Goal: Task Accomplishment & Management: Use online tool/utility

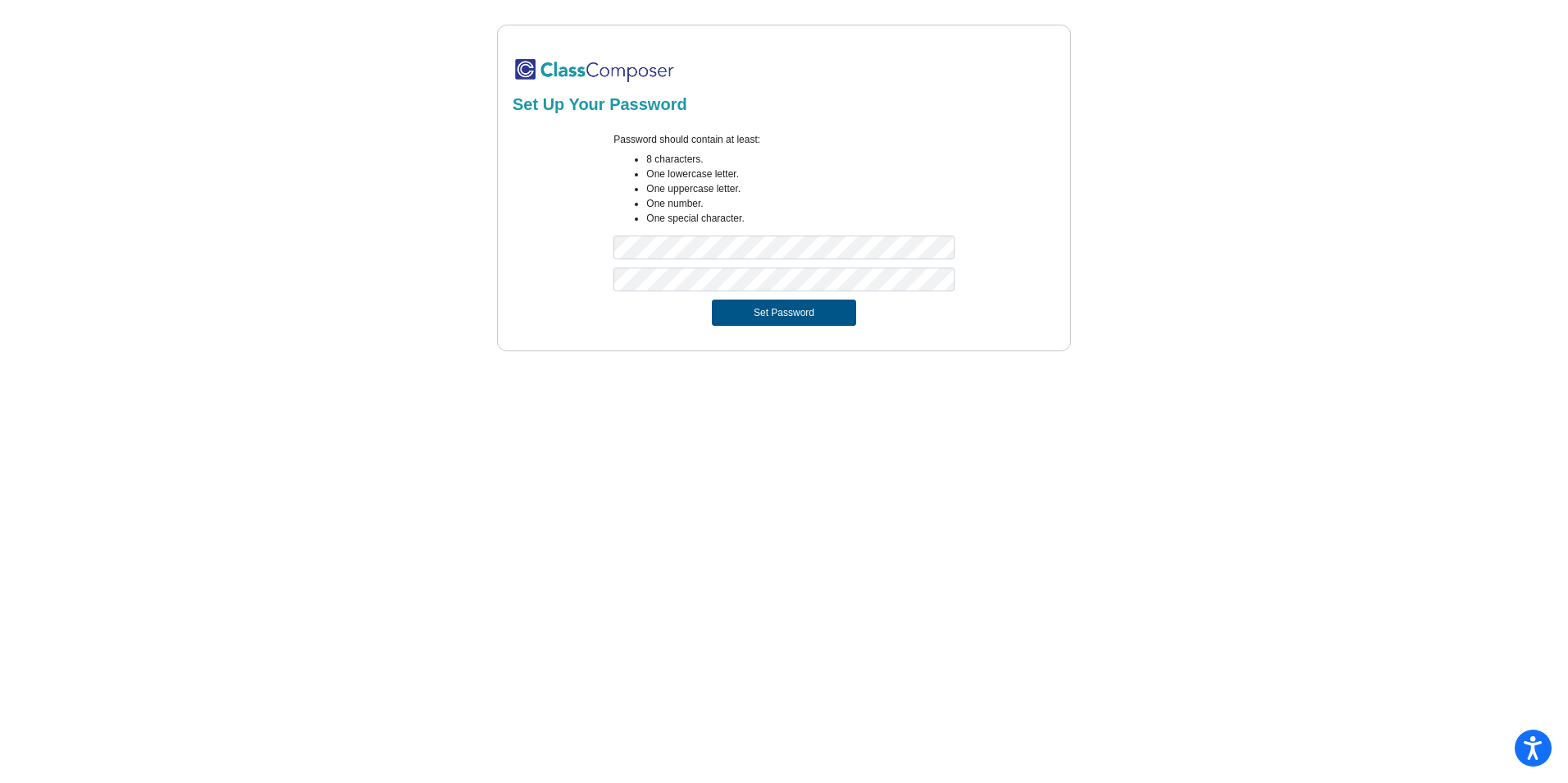
click at [795, 311] on button "Set Password" at bounding box center [784, 312] width 145 height 27
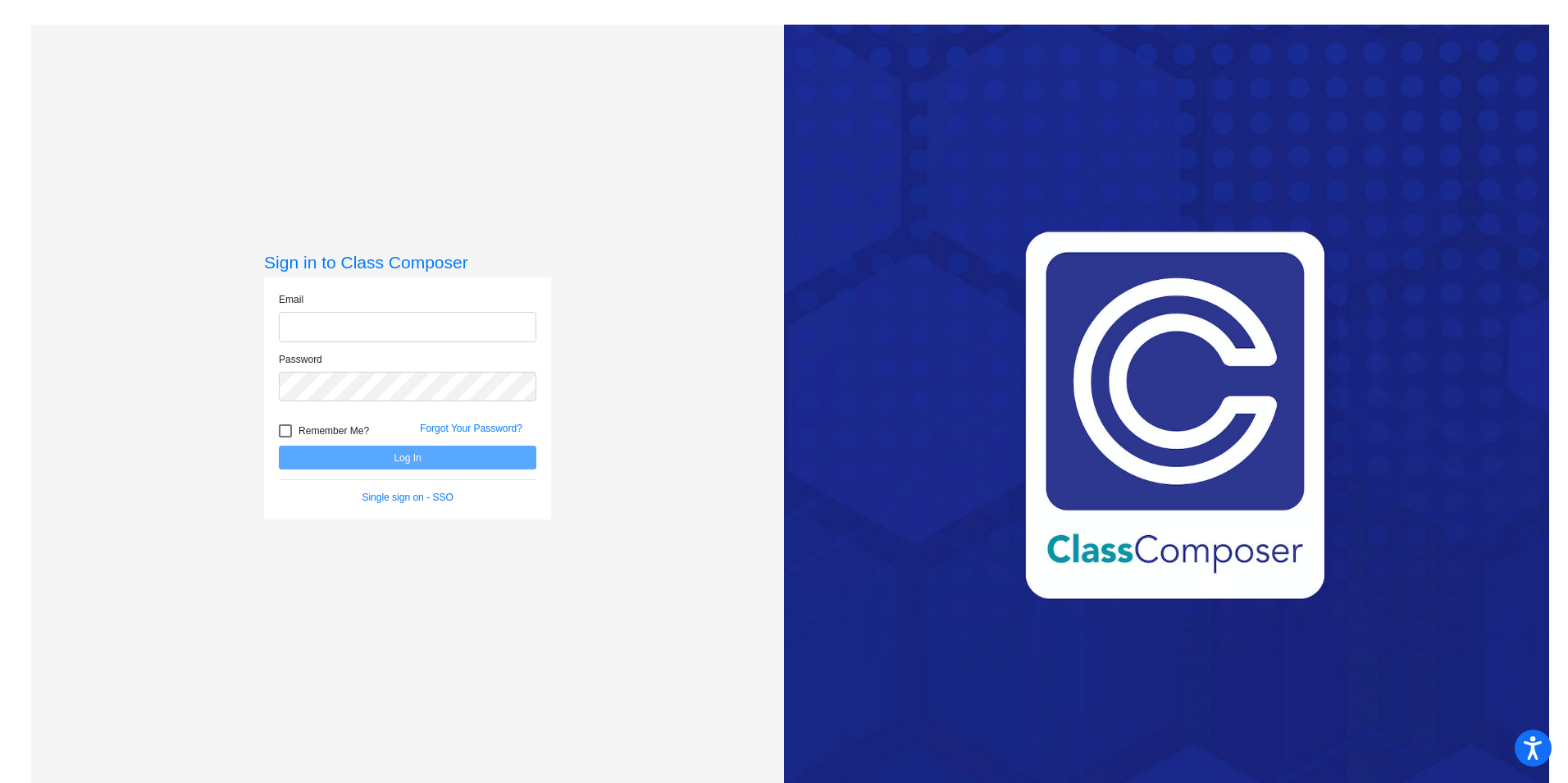
click at [409, 320] on input "email" at bounding box center [408, 327] width 257 height 30
type input "[PERSON_NAME][EMAIL_ADDRESS][PERSON_NAME][DOMAIN_NAME]"
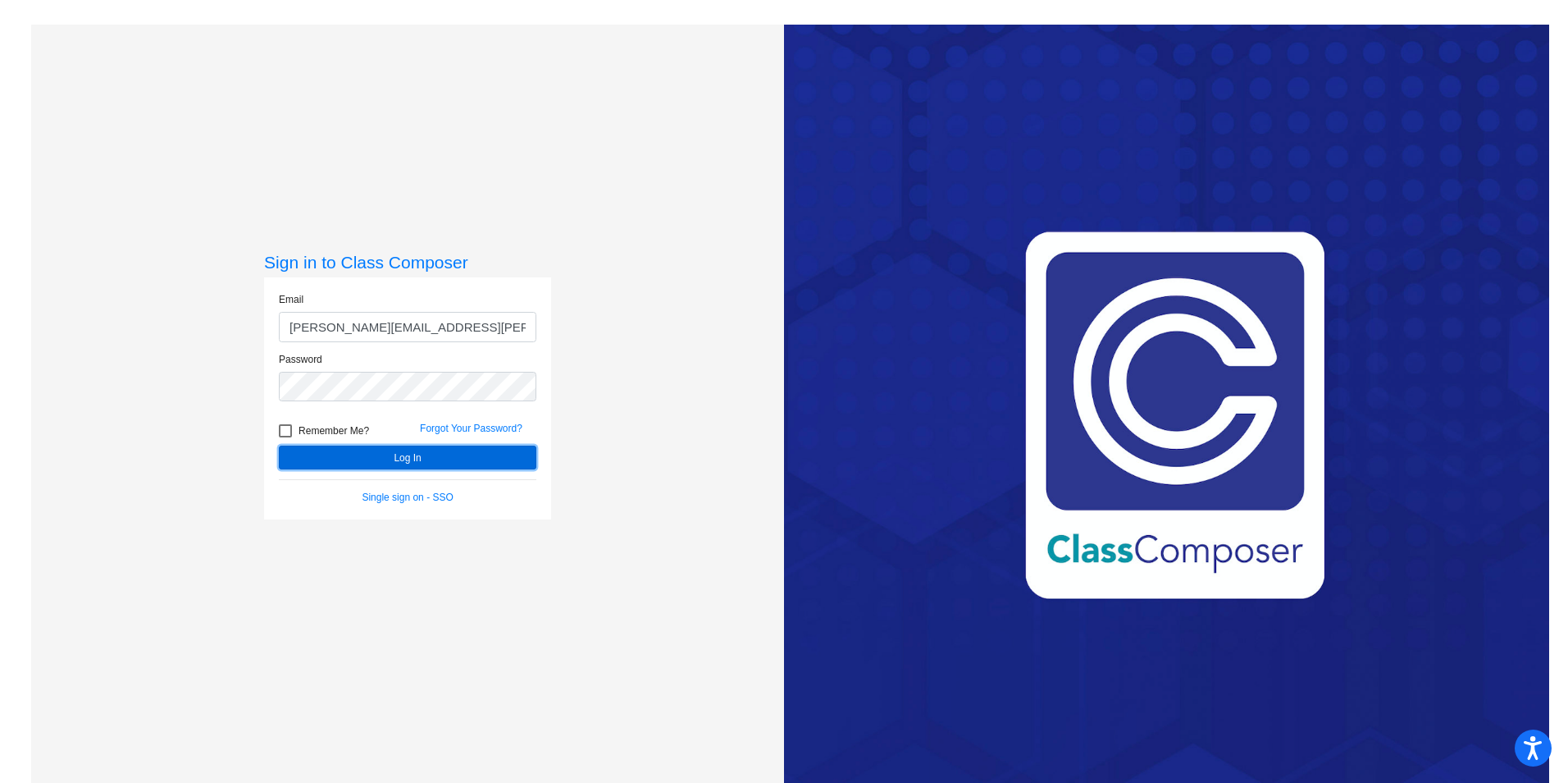
click at [414, 463] on button "Log In" at bounding box center [408, 457] width 257 height 24
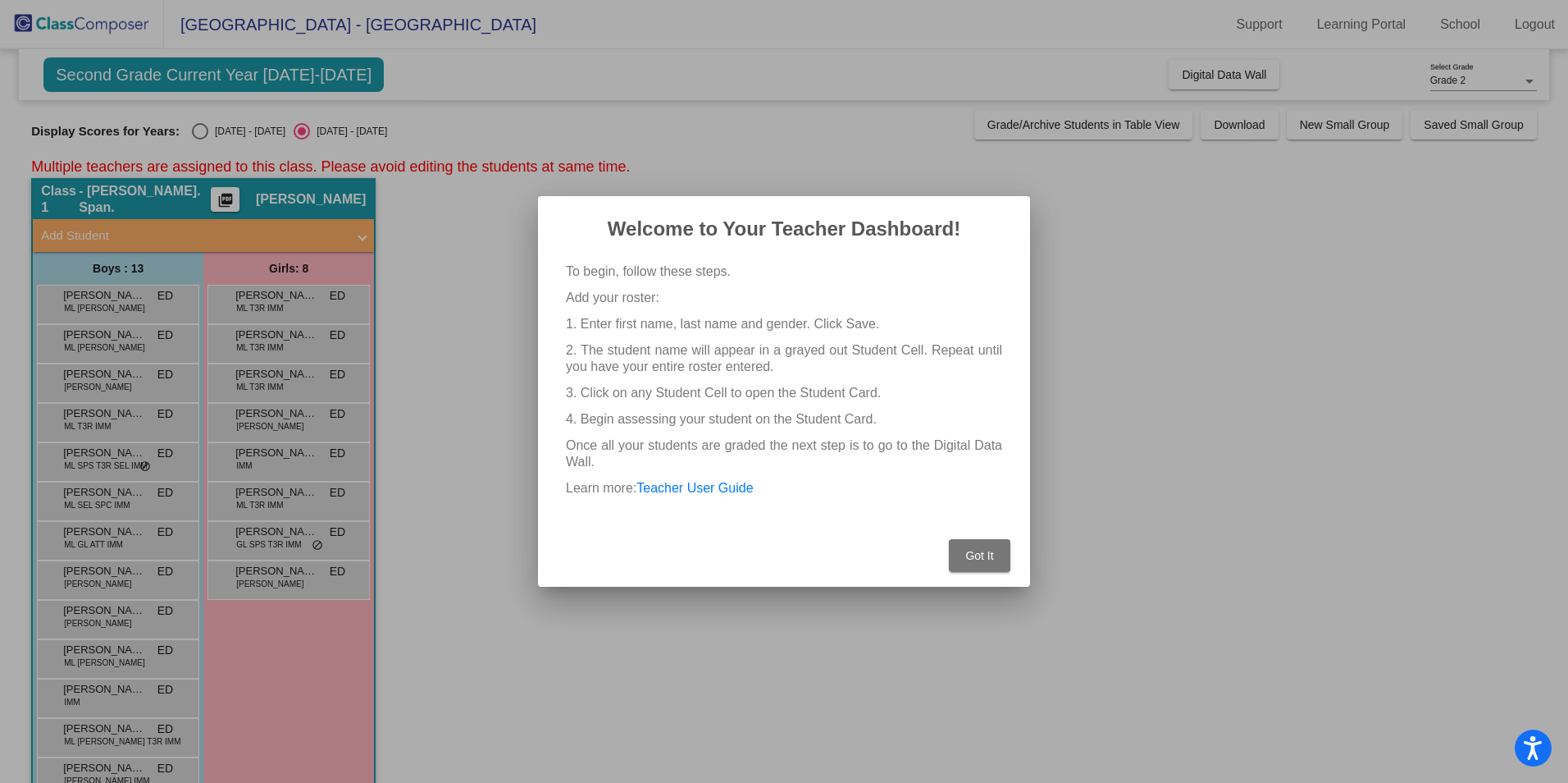
click at [981, 551] on span "Got It" at bounding box center [978, 556] width 27 height 13
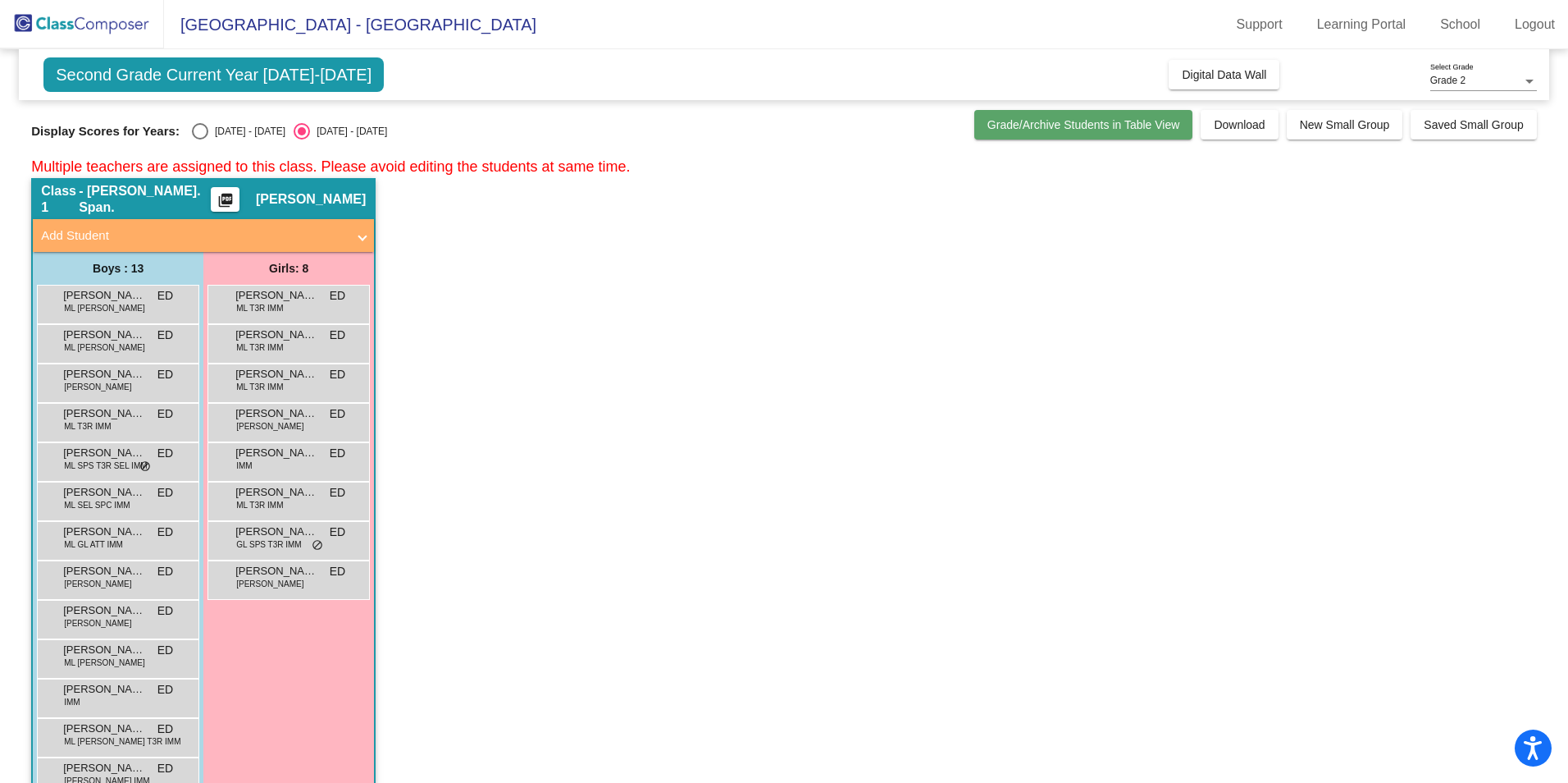
click at [1084, 126] on span "Grade/Archive Students in Table View" at bounding box center [1084, 125] width 193 height 13
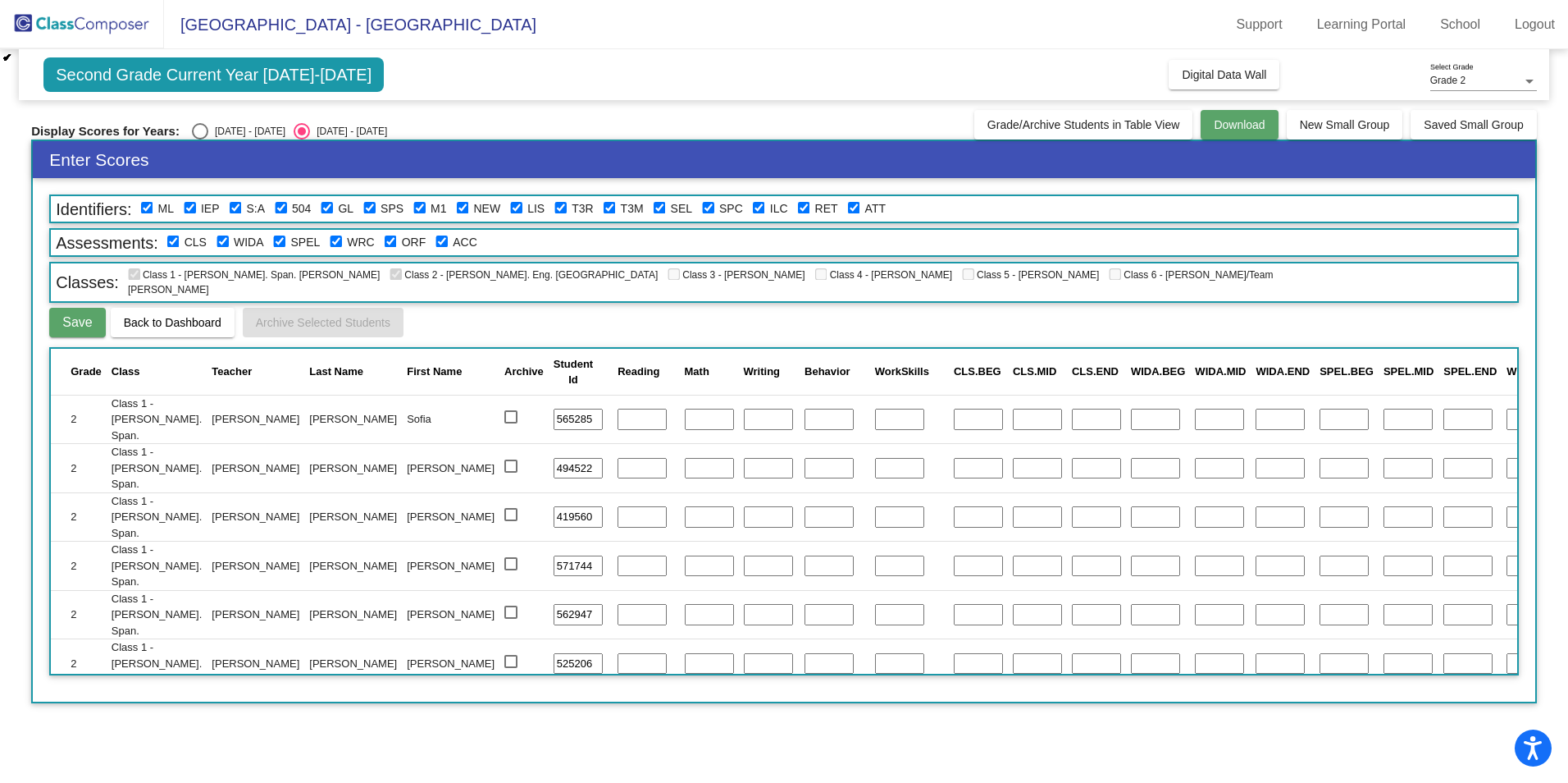
click at [1249, 133] on button "Download" at bounding box center [1239, 124] width 77 height 29
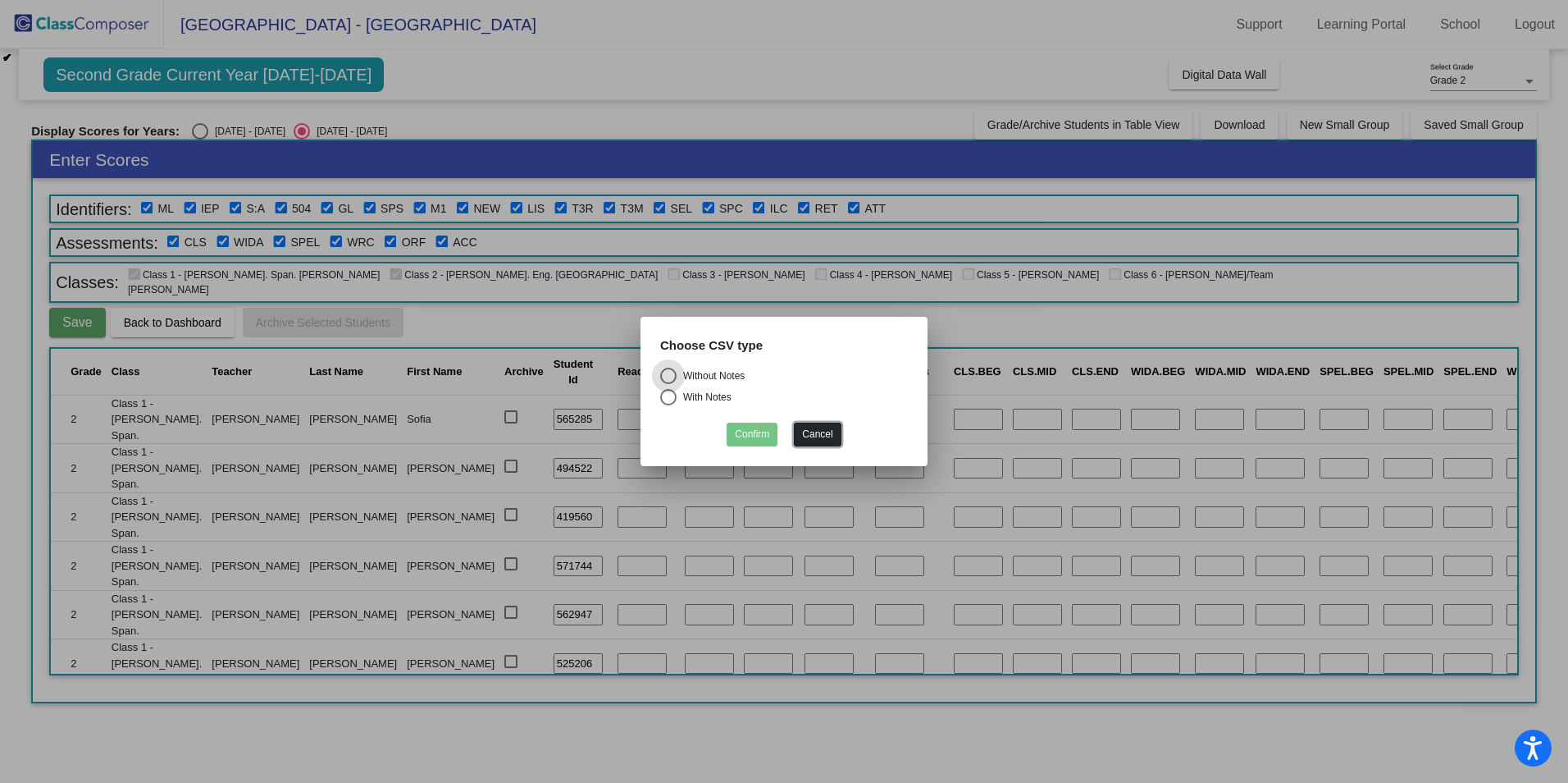
drag, startPoint x: 819, startPoint y: 438, endPoint x: 826, endPoint y: 434, distance: 8.1
click at [819, 438] on button "Cancel" at bounding box center [817, 434] width 46 height 24
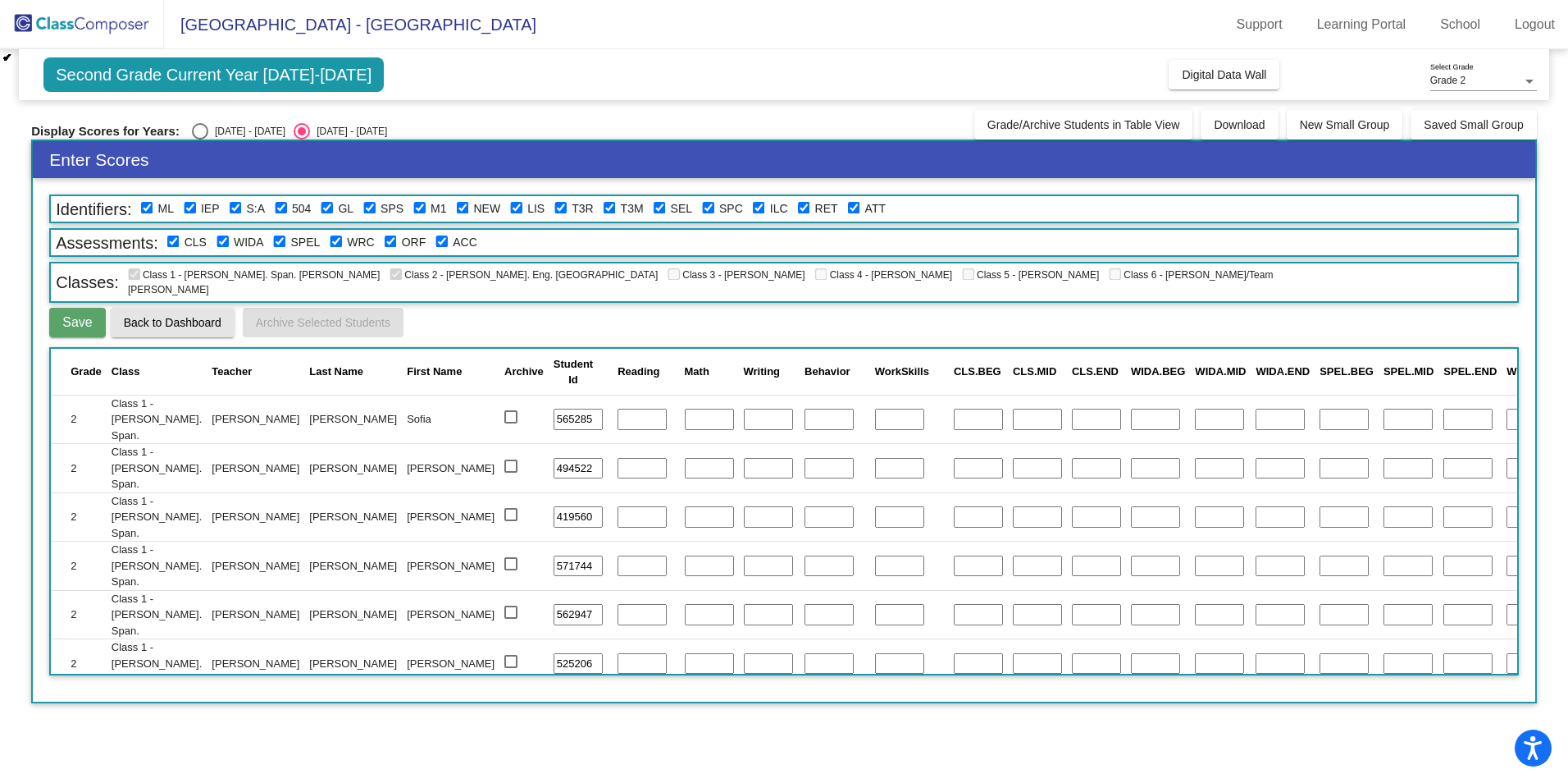
click at [155, 316] on span "Back to Dashboard" at bounding box center [172, 323] width 97 height 13
